Goal: Task Accomplishment & Management: Manage account settings

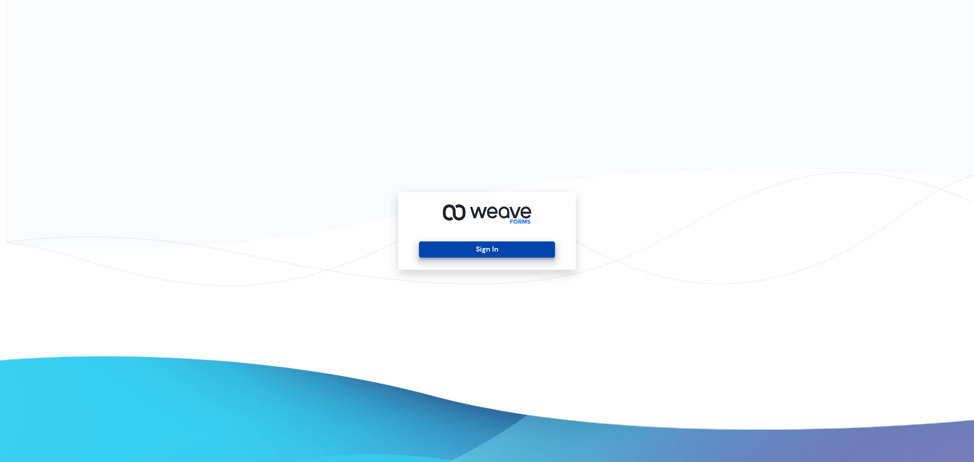
click at [508, 253] on button "Sign In" at bounding box center [486, 249] width 135 height 16
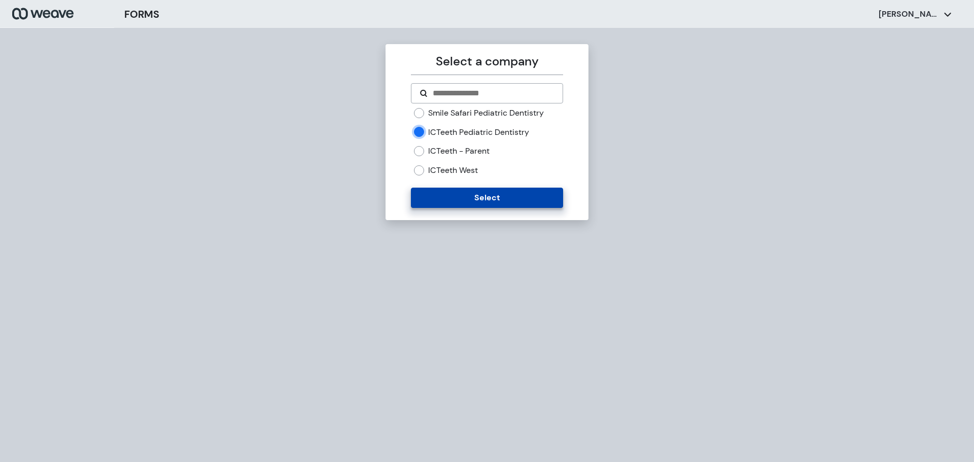
click at [461, 200] on button "Select" at bounding box center [487, 198] width 152 height 20
